Goal: Information Seeking & Learning: Understand process/instructions

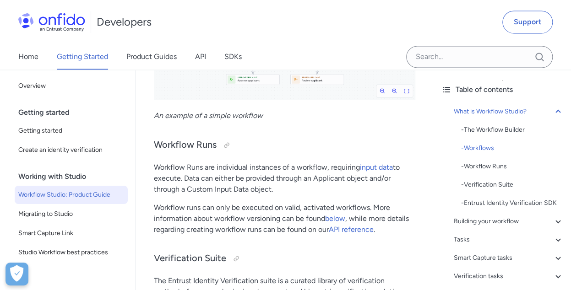
scroll to position [732, 0]
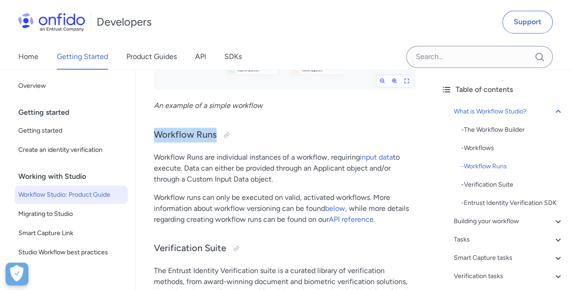
drag, startPoint x: 216, startPoint y: 134, endPoint x: 153, endPoint y: 136, distance: 62.7
copy h3 "Workflow Runs"
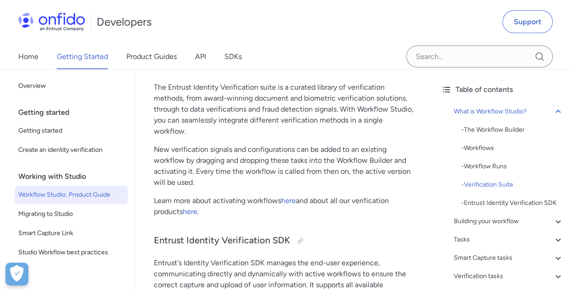
scroll to position [870, 0]
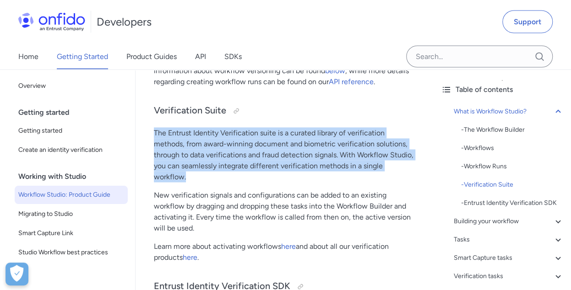
drag, startPoint x: 153, startPoint y: 133, endPoint x: 214, endPoint y: 184, distance: 79.0
copy p "The Entrust Identity Verification suite is a curated library of verification me…"
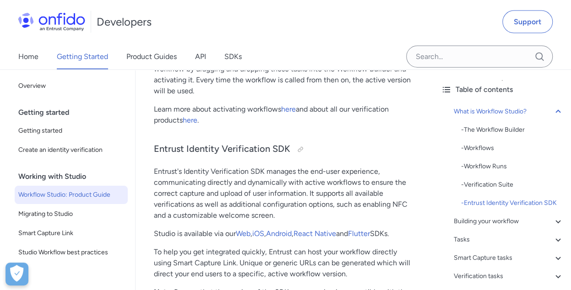
scroll to position [1053, 0]
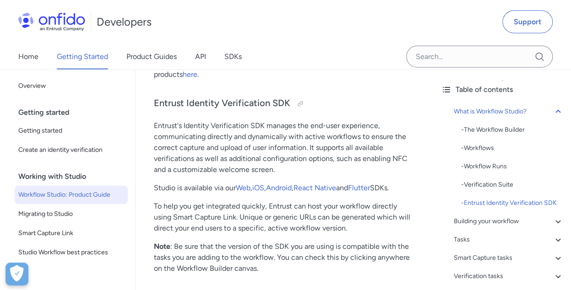
click at [383, 135] on p "Entrust's Identity Verification SDK manages the end-user experience, communicat…" at bounding box center [284, 147] width 261 height 55
copy p "ensure"
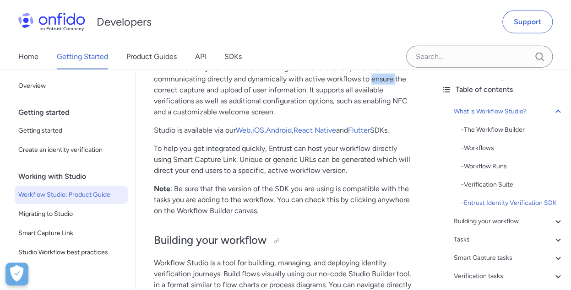
scroll to position [1099, 0]
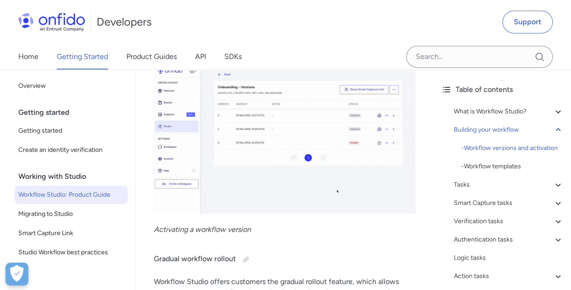
scroll to position [1950, 0]
